Goal: Task Accomplishment & Management: Complete application form

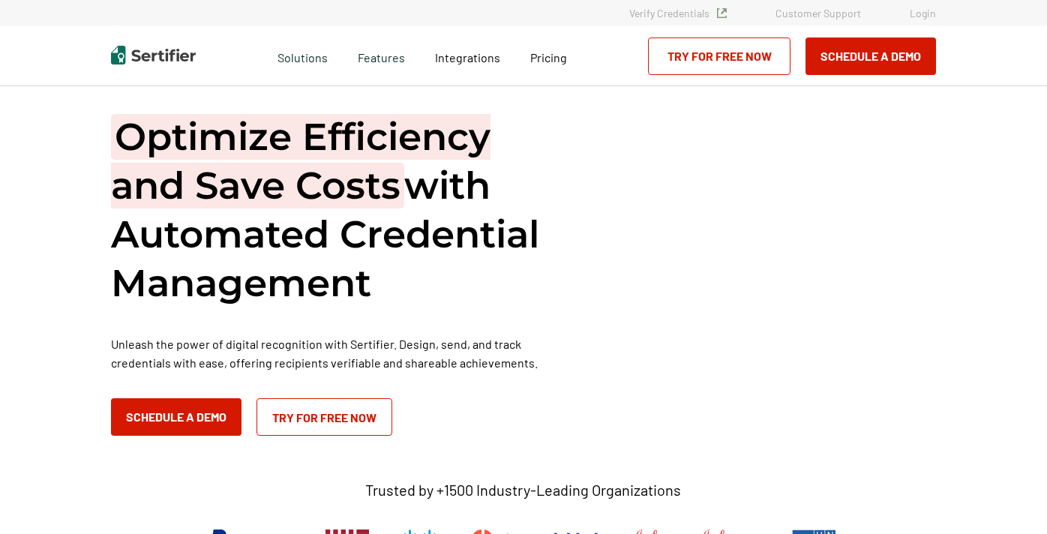
click at [917, 16] on link "Login" at bounding box center [922, 13] width 26 height 13
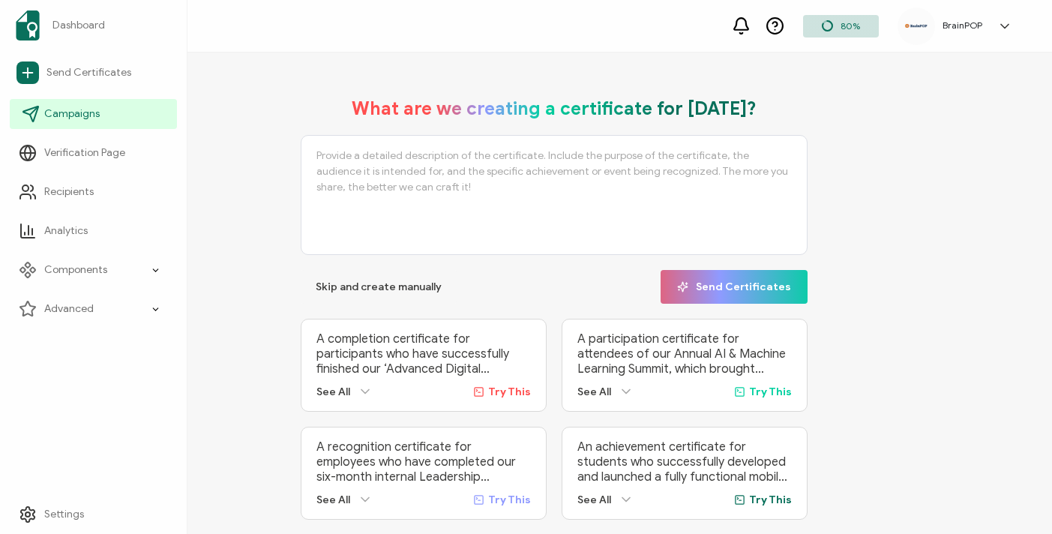
click at [92, 109] on span "Campaigns" at bounding box center [71, 113] width 55 height 15
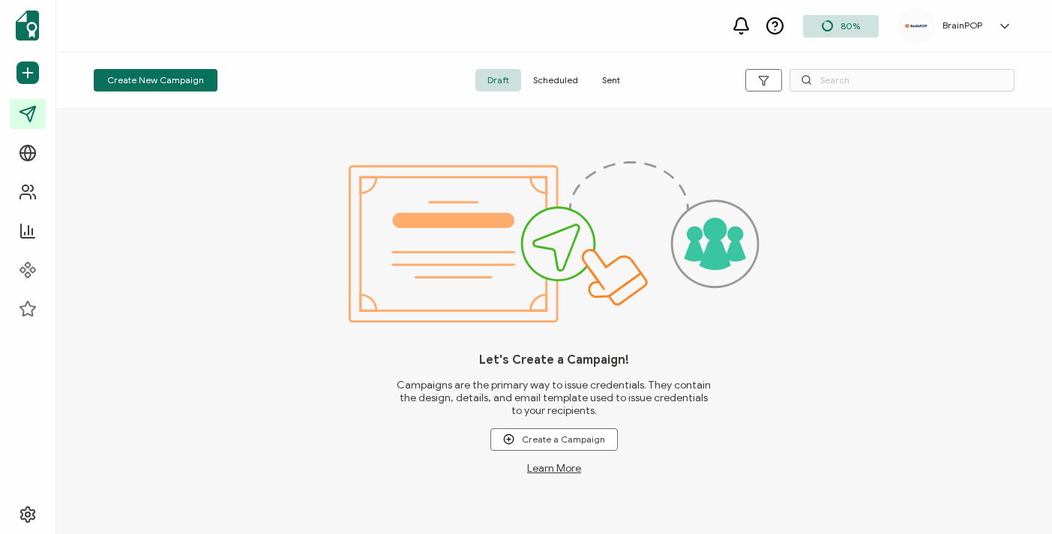
click at [613, 74] on span "Sent" at bounding box center [611, 80] width 42 height 22
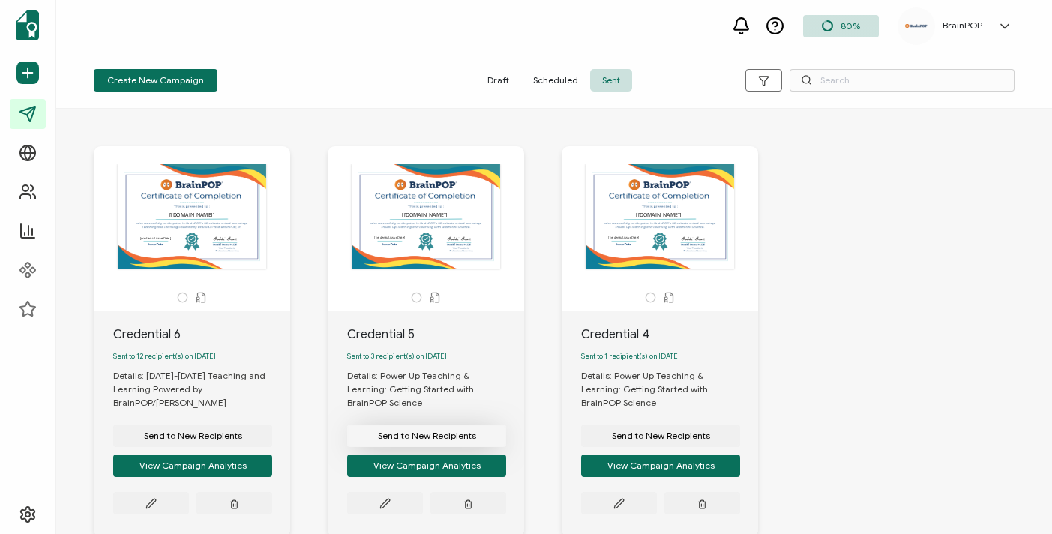
click at [431, 431] on span "Send to New Recipients" at bounding box center [427, 435] width 98 height 9
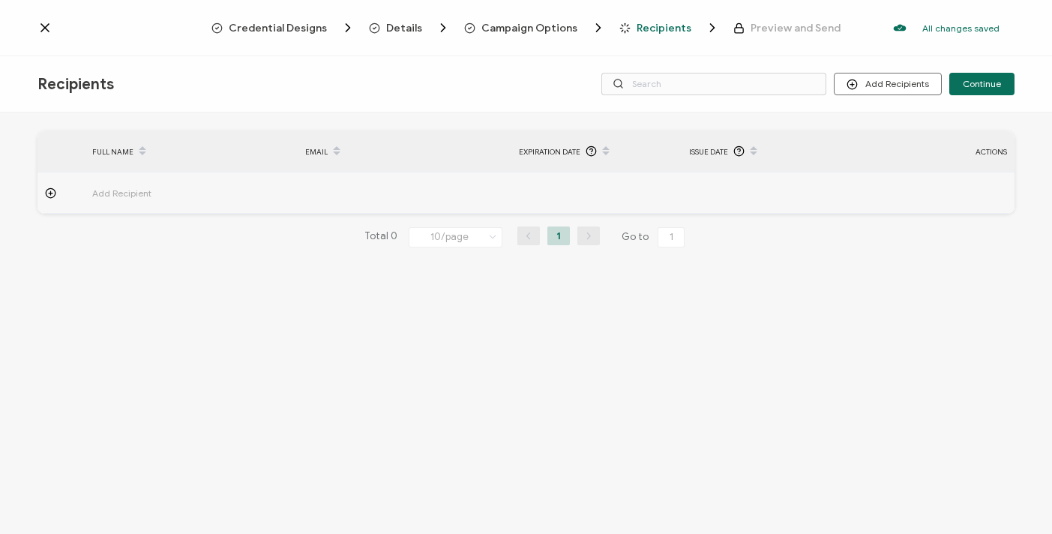
click at [57, 192] on div at bounding box center [60, 192] width 47 height 11
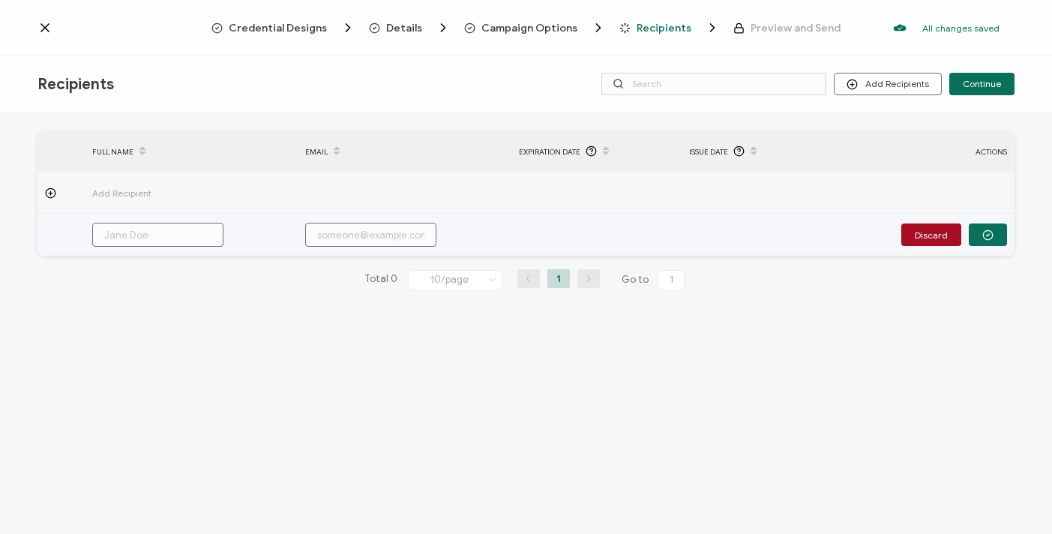
click at [162, 239] on input "text" at bounding box center [157, 235] width 131 height 24
paste input "Karyn Hill"
type input "Karyn Hill"
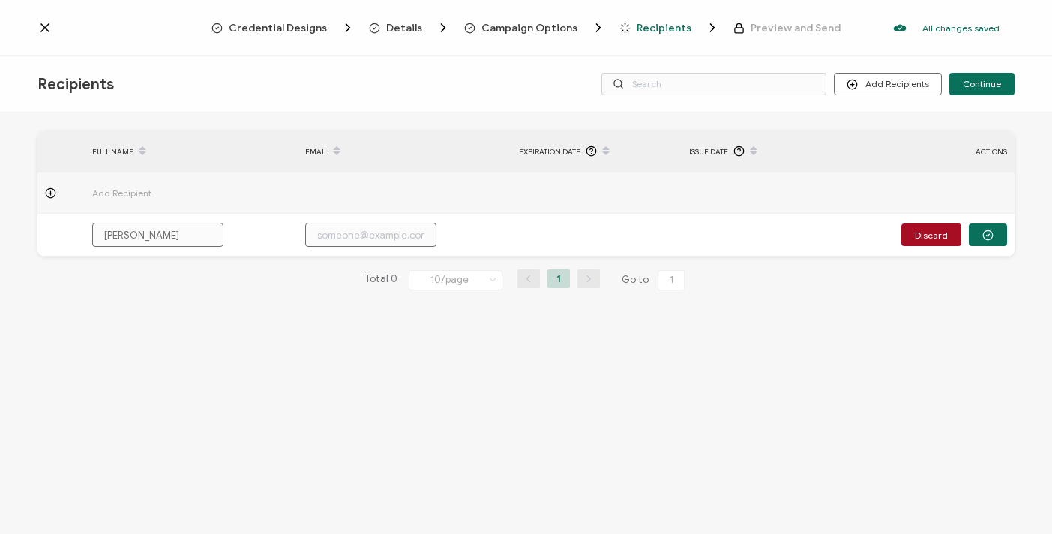
type input "Karyn Hill"
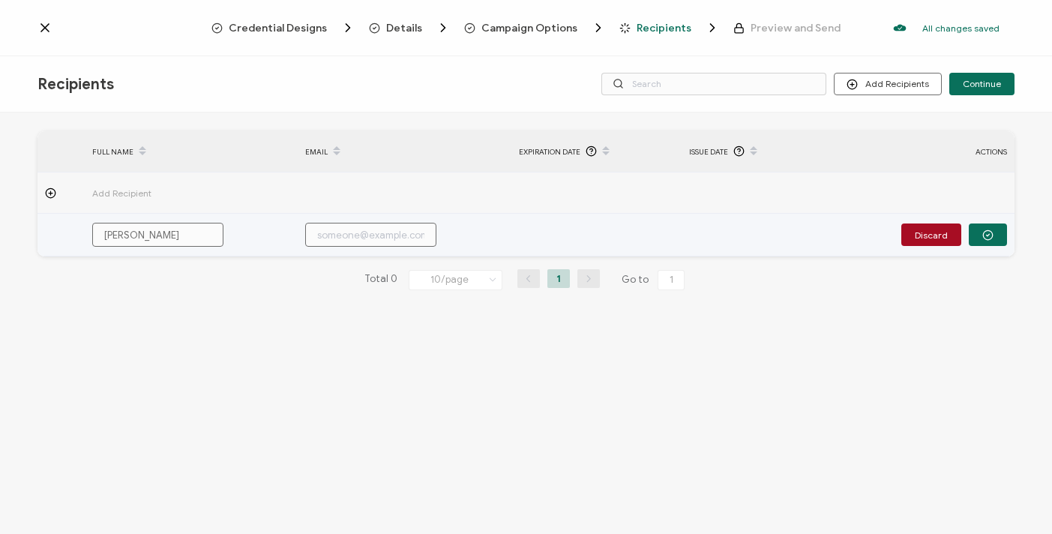
click at [348, 241] on input "text" at bounding box center [370, 235] width 131 height 24
paste input "karyn_hill@cucps.k12.va.us"
type input "karyn_hill@cucps.k12.va.us"
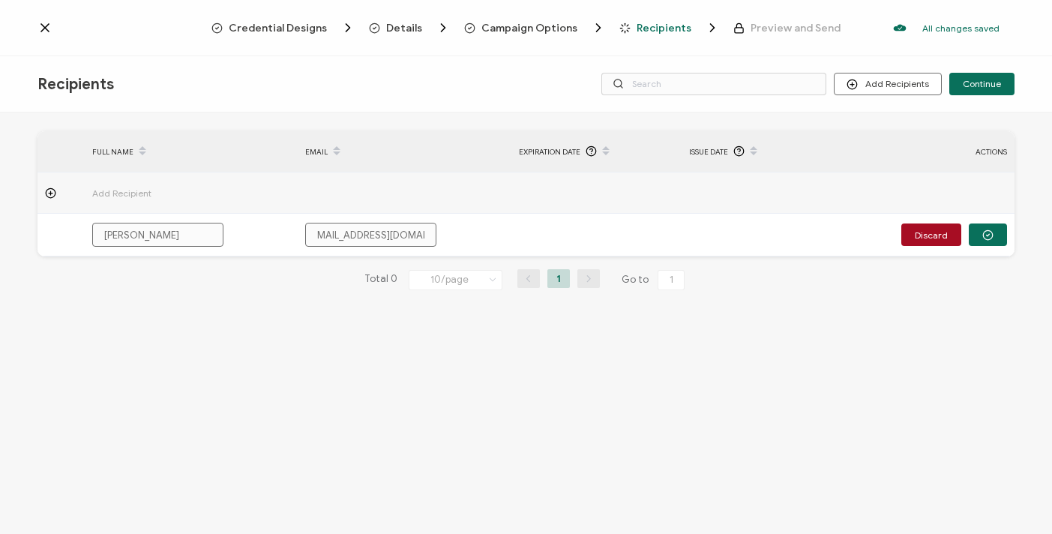
type input "karyn_hill@cucps.k12.va.us"
click at [47, 193] on icon at bounding box center [50, 192] width 11 height 11
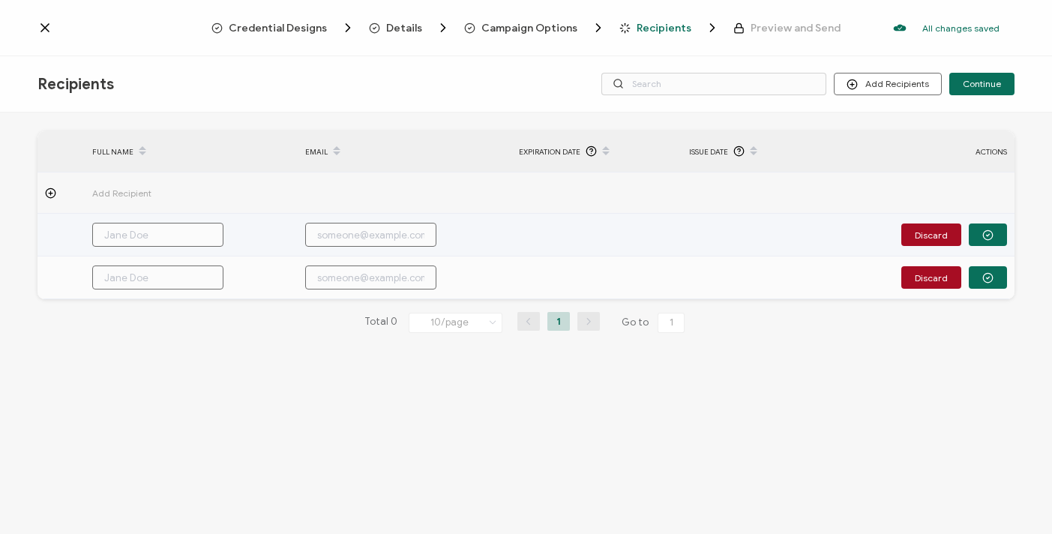
click at [138, 235] on input "text" at bounding box center [157, 235] width 131 height 24
paste input "karyn_hill@cucps.k12.va.us"
type input "karyn_hill@cucps.k12.va.us"
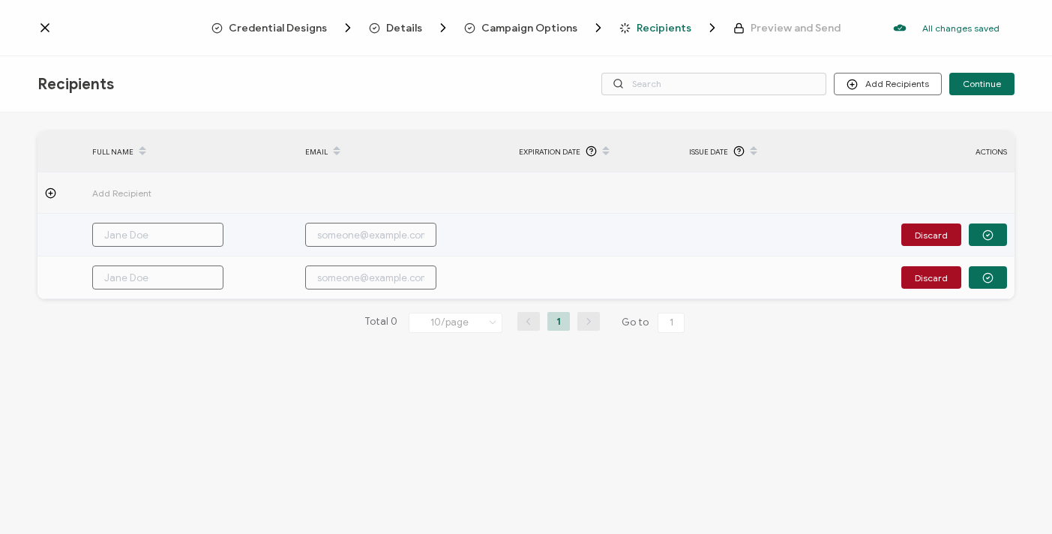
type input "karyn_hill@cucps.k12.va.us"
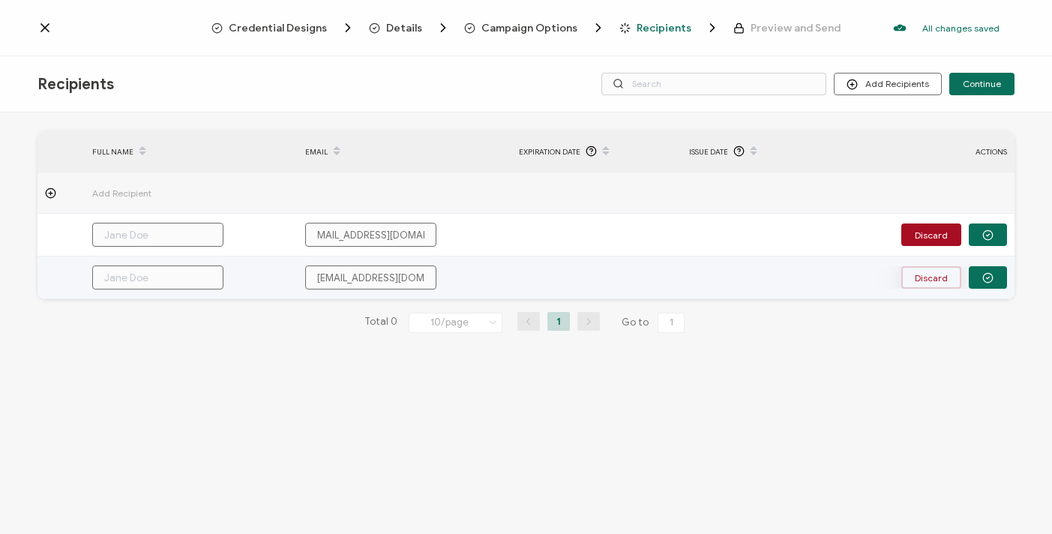
type input "karyn_hill@cucps.k12.va.us"
click at [924, 268] on button "Discard" at bounding box center [931, 277] width 60 height 22
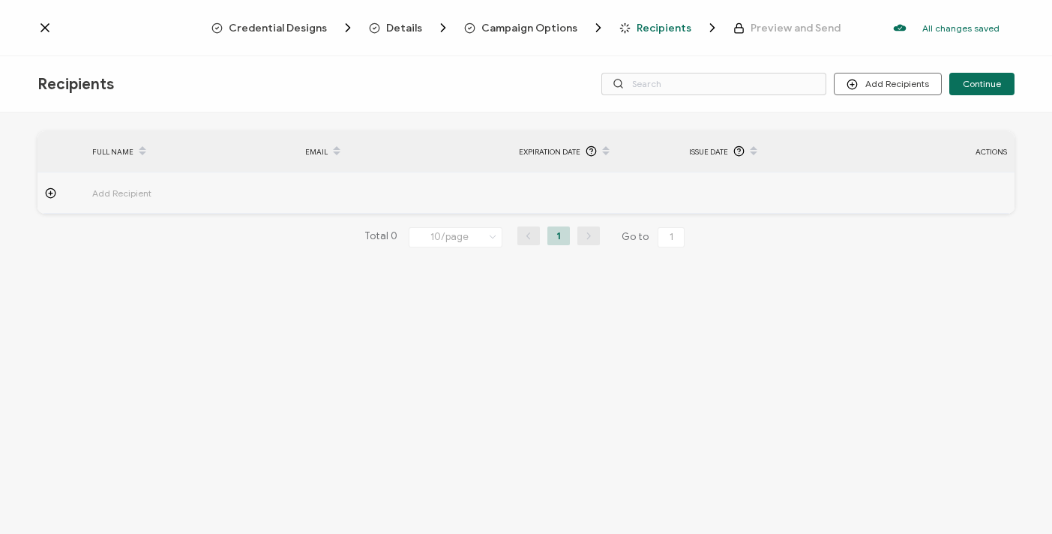
click at [47, 190] on icon at bounding box center [50, 192] width 11 height 11
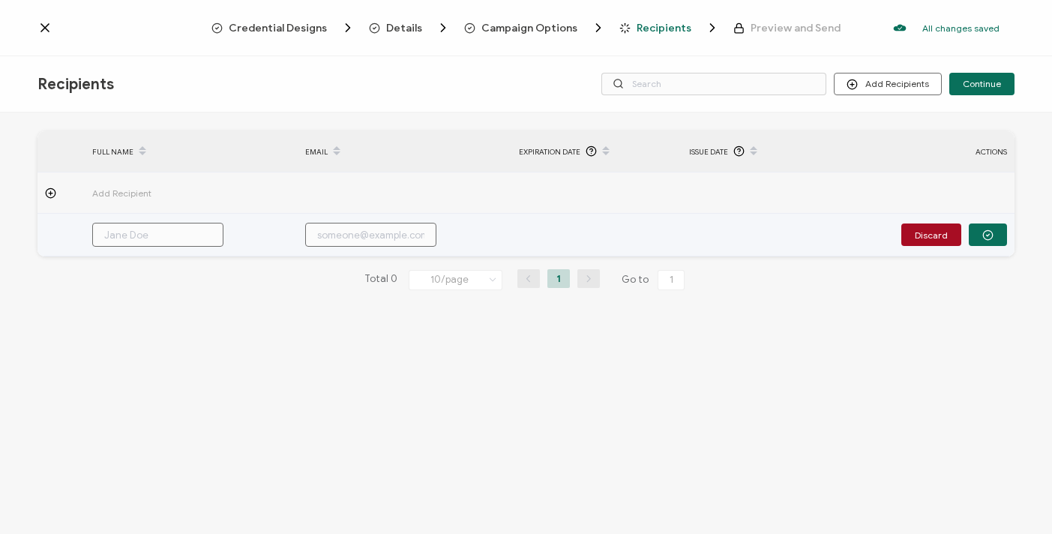
click at [324, 230] on input "text" at bounding box center [370, 235] width 131 height 24
paste input "karyn_hill@cucps.k12.va.us"
type input "karyn_hill@cucps.k12.va.us"
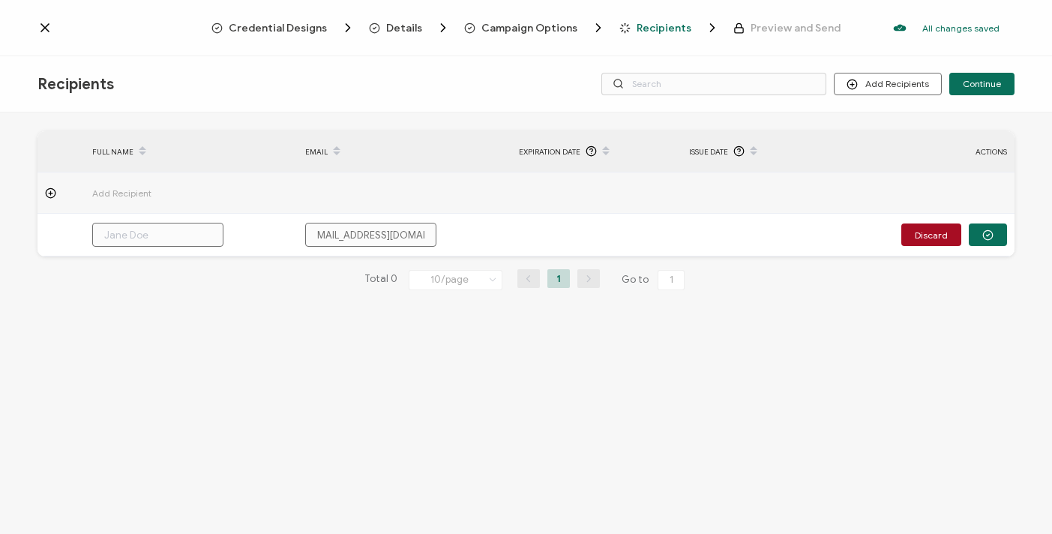
type input "karyn_hill@cucps.k12.va.us"
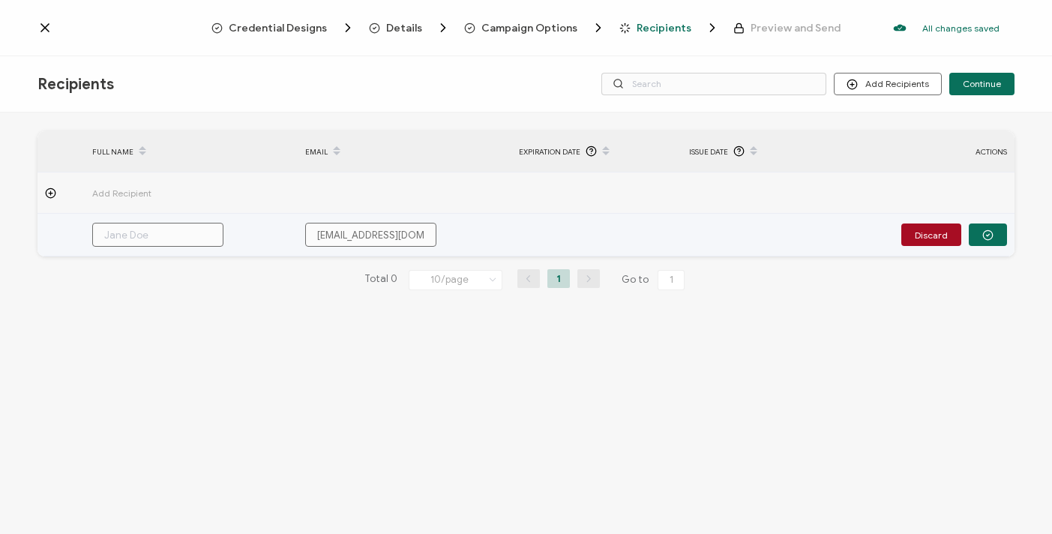
click at [146, 237] on input "text" at bounding box center [157, 235] width 131 height 24
paste input "Karyn Hill"
type input "Karyn Hill"
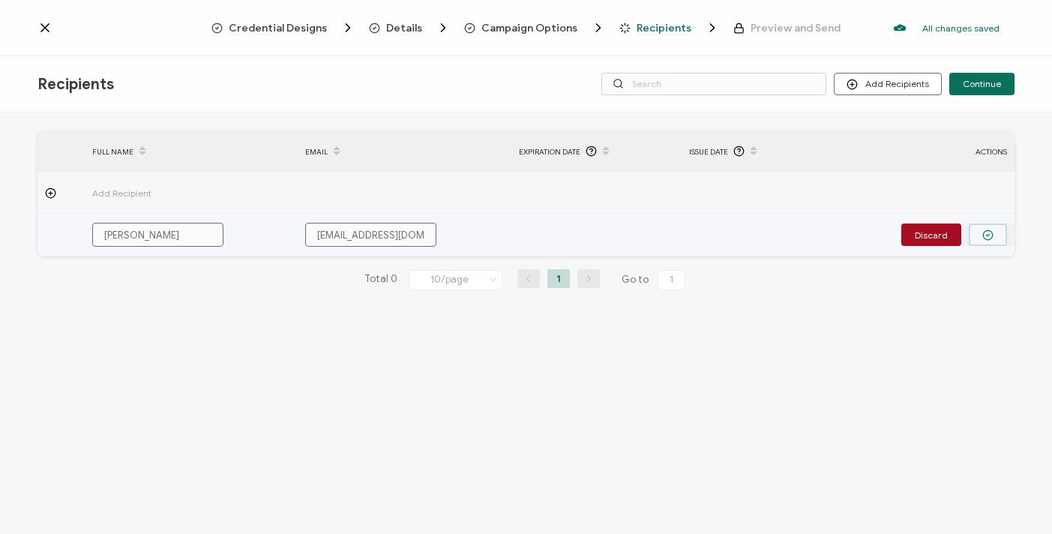
click at [983, 229] on icon "button" at bounding box center [987, 234] width 11 height 11
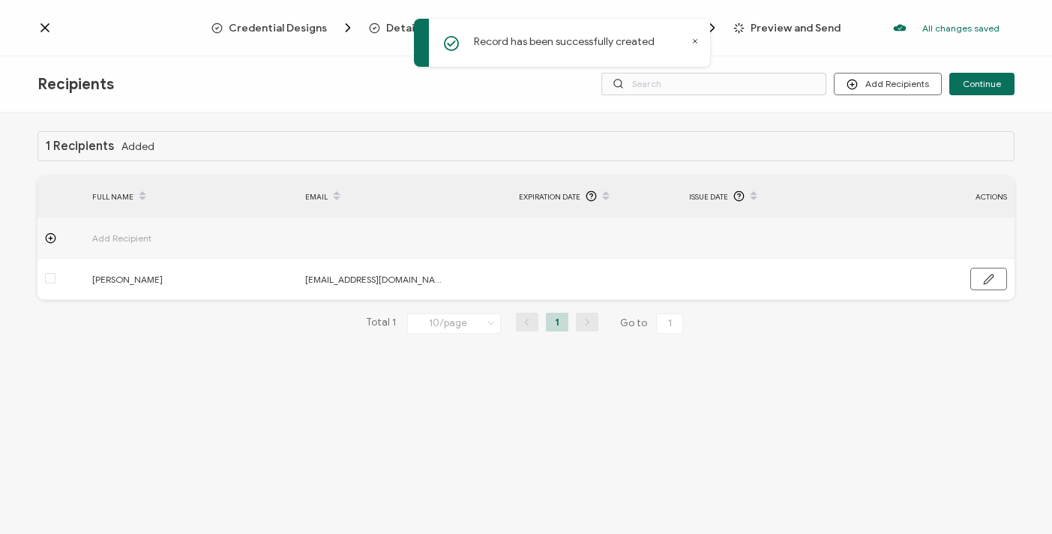
click at [53, 236] on icon at bounding box center [50, 237] width 11 height 11
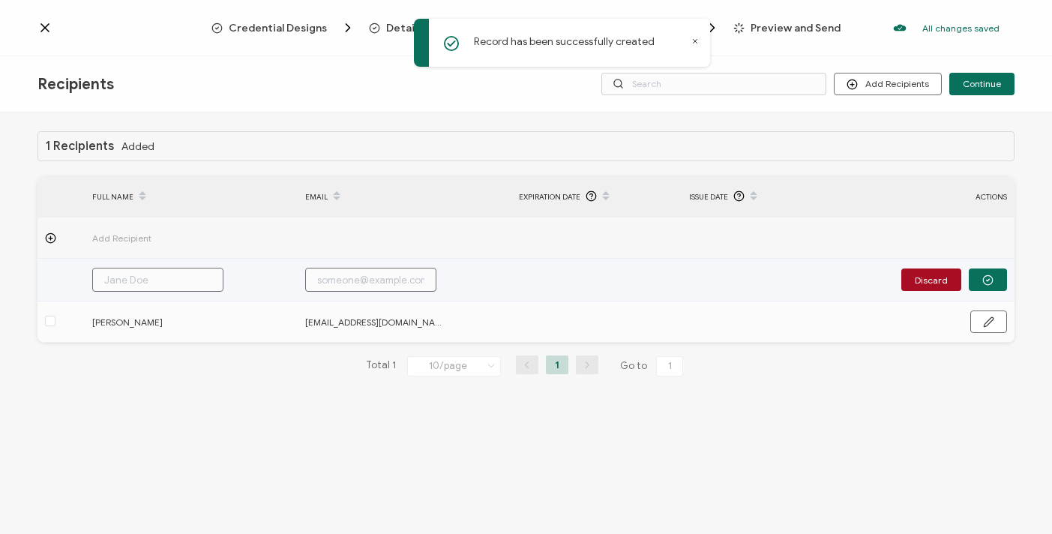
click at [179, 282] on input "text" at bounding box center [157, 280] width 131 height 24
paste input "Maggie McGinley"
type input "Maggie McGinley"
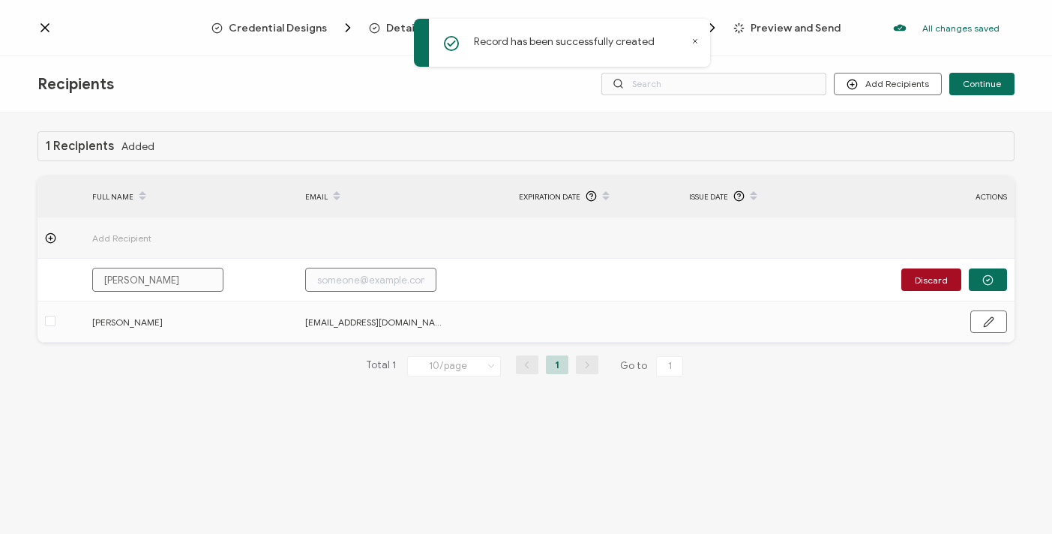
type input "Maggie McGinley"
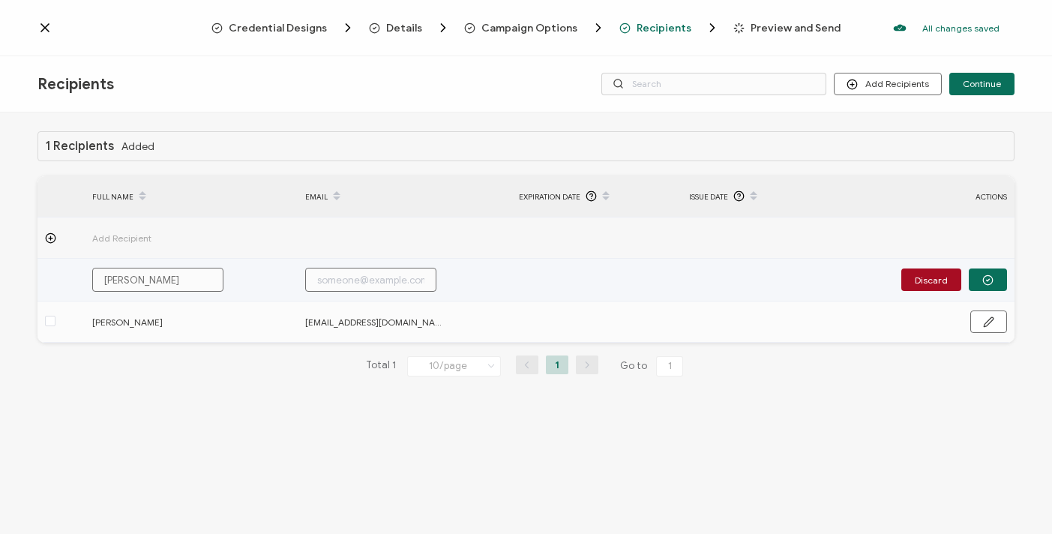
click at [407, 277] on input "text" at bounding box center [370, 280] width 131 height 24
paste input "maggie_mcginley@cucps.k12.va.us"
type input "maggie_mcginley@cucps.k12.va.us"
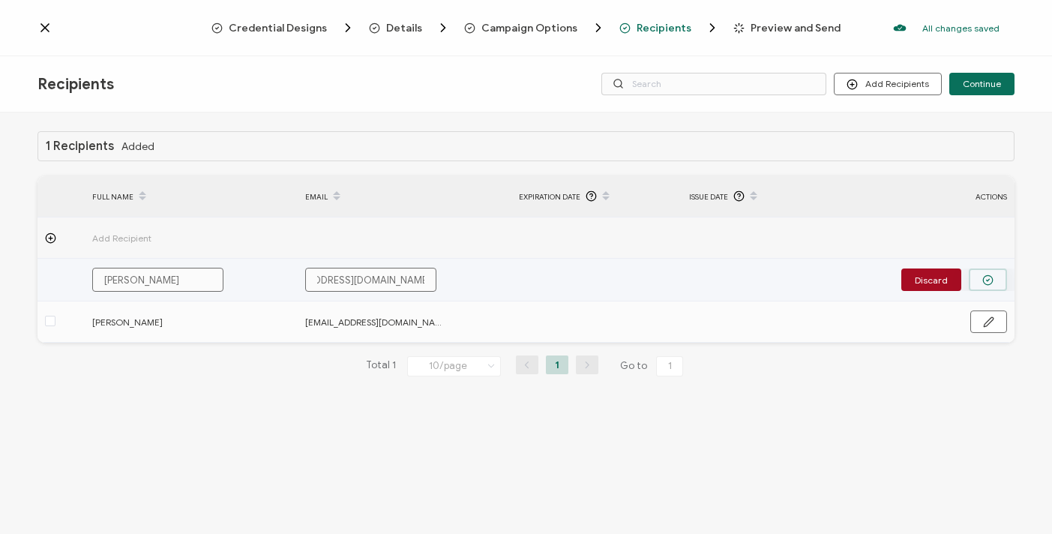
type input "maggie_mcginley@cucps.k12.va.us"
click at [996, 279] on button "button" at bounding box center [988, 279] width 38 height 22
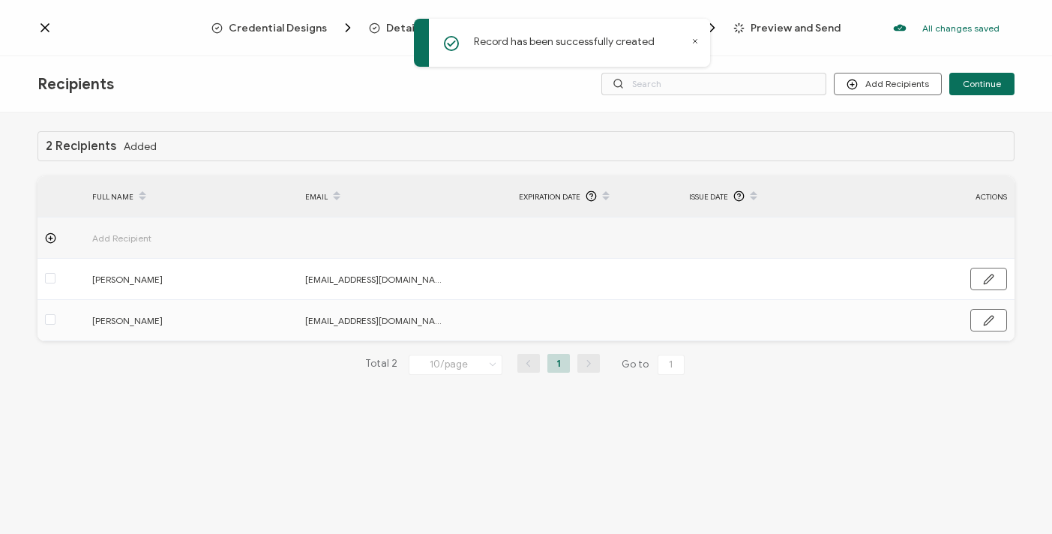
click at [48, 234] on icon at bounding box center [50, 237] width 11 height 11
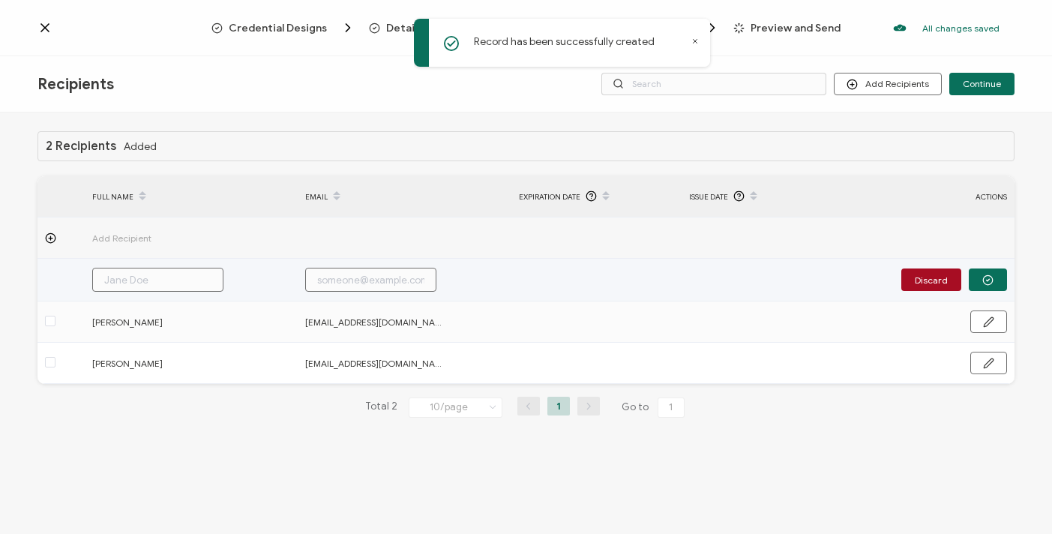
click at [160, 283] on input "text" at bounding box center [157, 280] width 131 height 24
paste input "Judy Chambliss"
type input "Judy Chambliss"
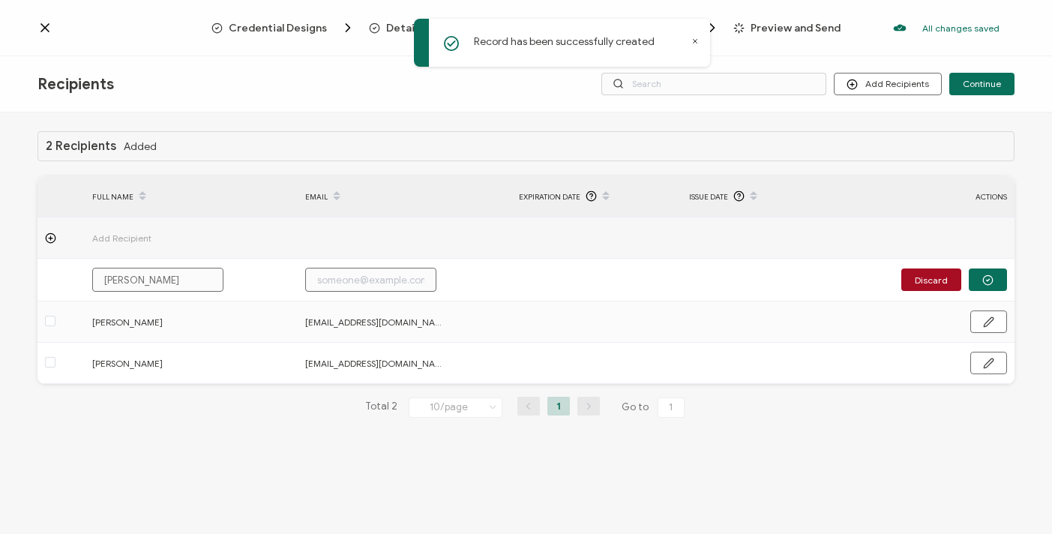
type input "Judy Chambliss"
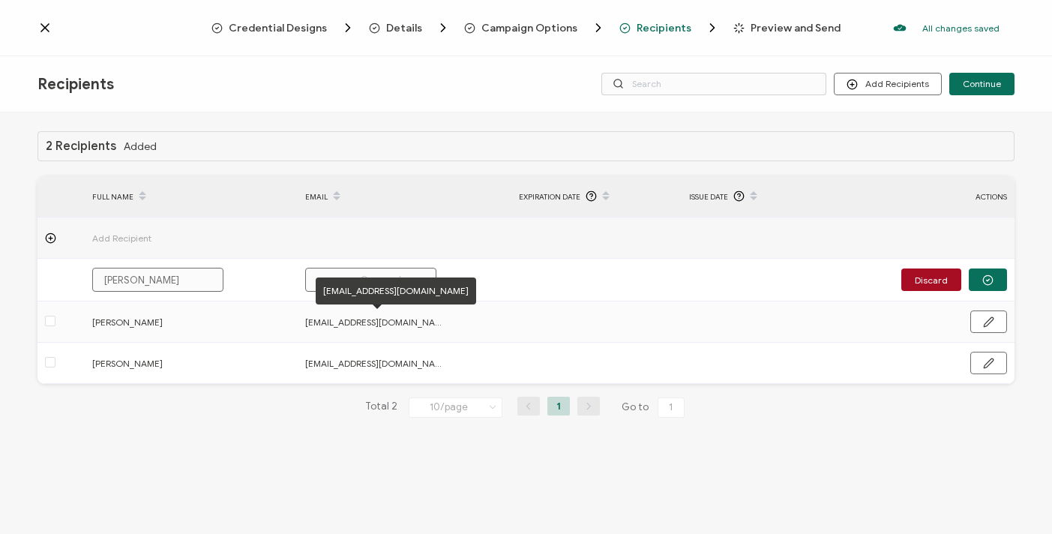
click at [338, 280] on div "karyn_hill@cucps.k12.va.us" at bounding box center [396, 290] width 160 height 27
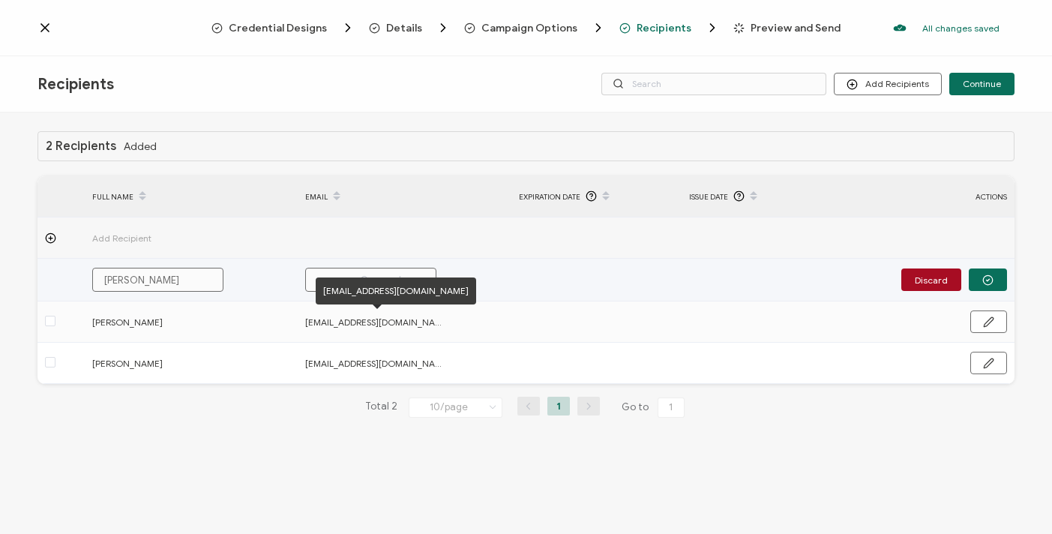
click at [318, 271] on input "text" at bounding box center [370, 280] width 131 height 24
paste input "jchambliss@cucps.k12.va.us"
type input "jchambliss@cucps.k12.va.us"
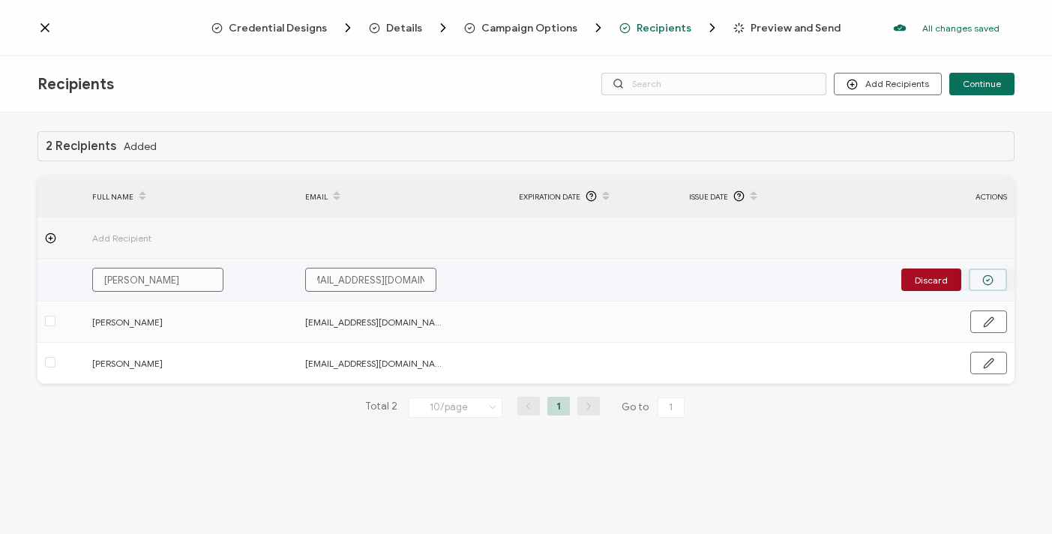
type input "jchambliss@cucps.k12.va.us"
click at [980, 279] on button "button" at bounding box center [988, 279] width 38 height 22
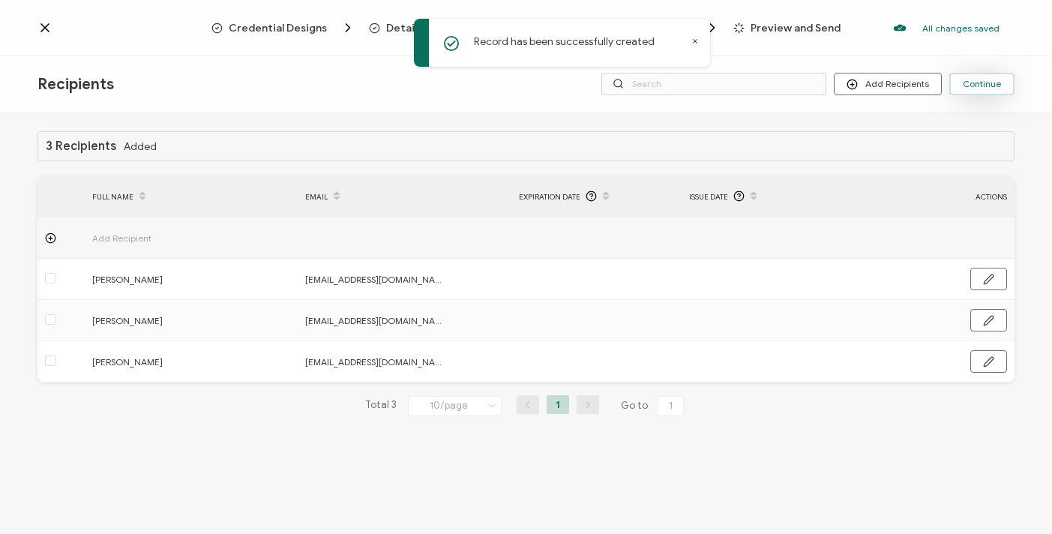
click at [979, 86] on span "Continue" at bounding box center [982, 83] width 38 height 9
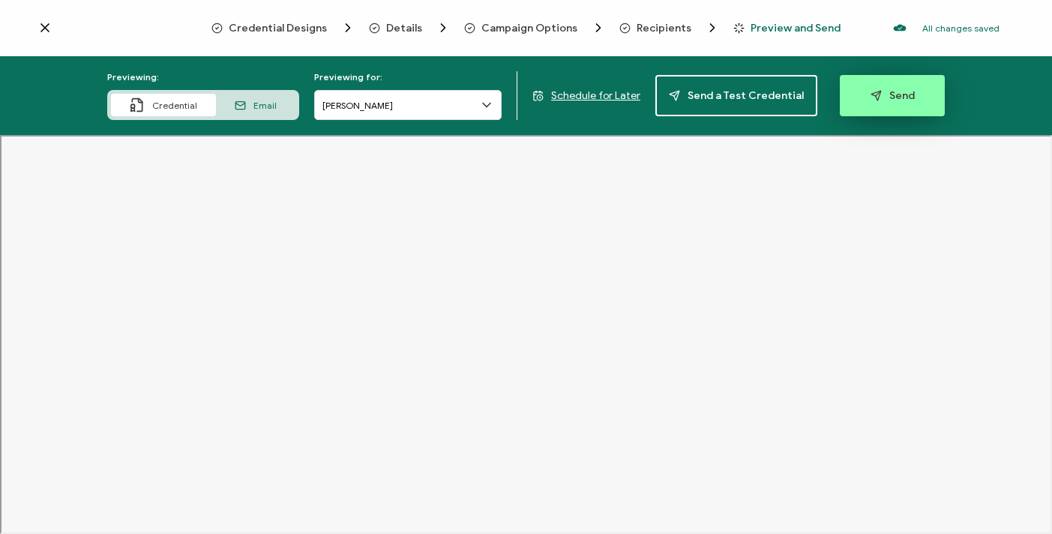
click at [896, 93] on span "Send" at bounding box center [892, 95] width 44 height 11
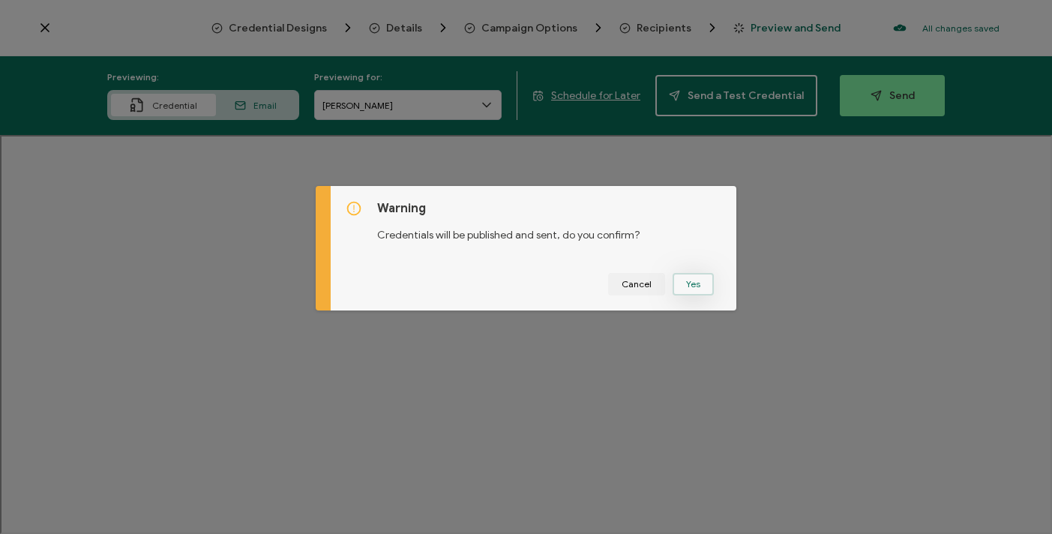
click at [688, 282] on button "Yes" at bounding box center [693, 284] width 41 height 22
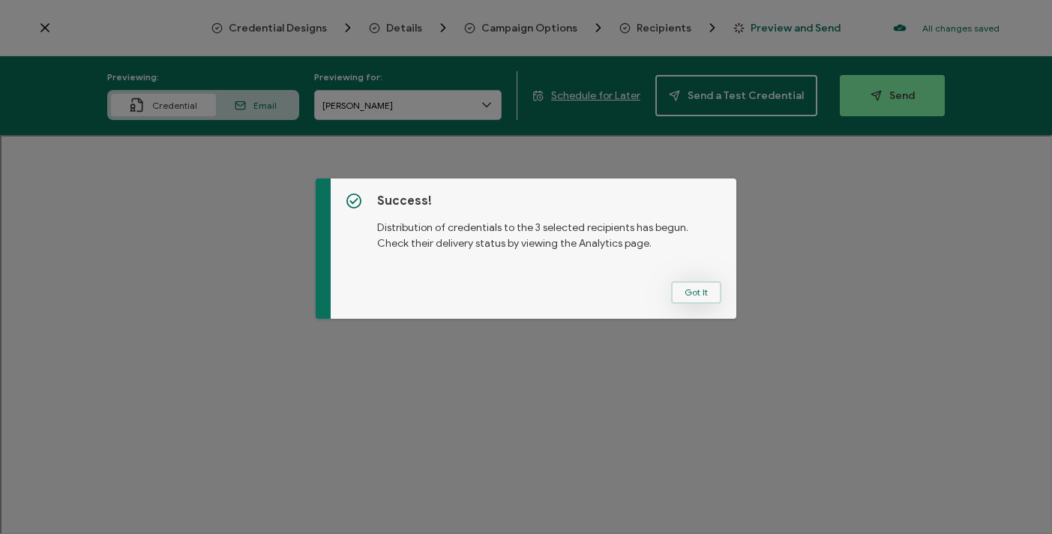
click at [689, 293] on button "Got It" at bounding box center [696, 292] width 50 height 22
